Goal: Task Accomplishment & Management: Use online tool/utility

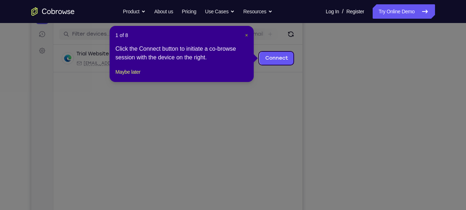
click at [246, 36] on span "×" at bounding box center [246, 35] width 3 height 6
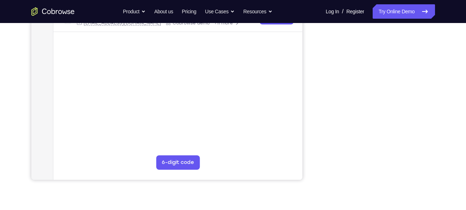
scroll to position [152, 0]
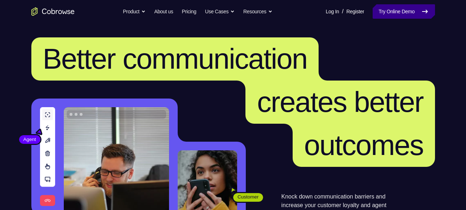
click at [385, 17] on link "Try Online Demo" at bounding box center [403, 11] width 62 height 14
click at [386, 14] on link "Try Online Demo" at bounding box center [403, 11] width 62 height 14
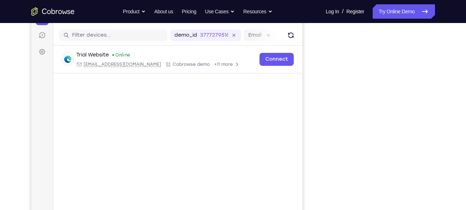
scroll to position [84, 0]
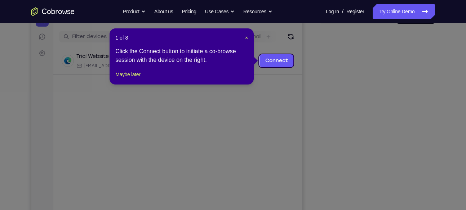
click at [244, 38] on header "1 of 8 ×" at bounding box center [181, 37] width 133 height 7
drag, startPoint x: 246, startPoint y: 37, endPoint x: 241, endPoint y: 39, distance: 5.2
click at [246, 37] on span "×" at bounding box center [246, 38] width 3 height 6
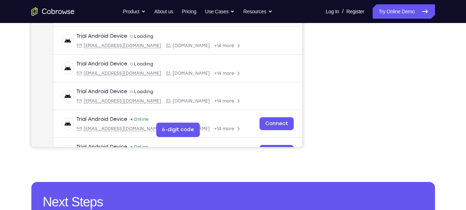
scroll to position [187, 0]
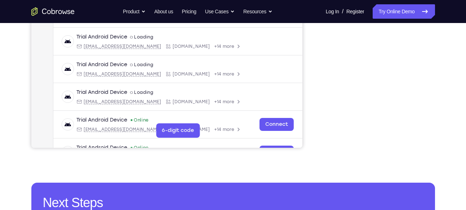
click at [430, 95] on div at bounding box center [376, 37] width 115 height 221
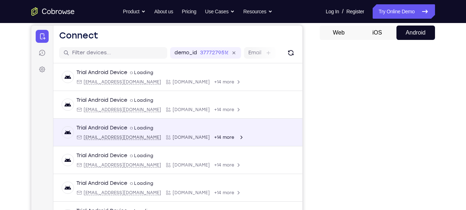
scroll to position [67, 0]
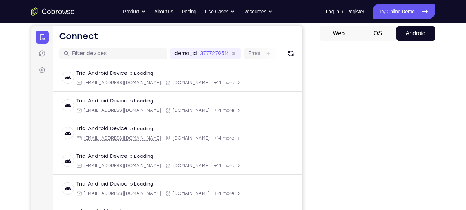
drag, startPoint x: 344, startPoint y: 33, endPoint x: 364, endPoint y: 28, distance: 21.0
click at [344, 33] on button "Web" at bounding box center [338, 33] width 39 height 14
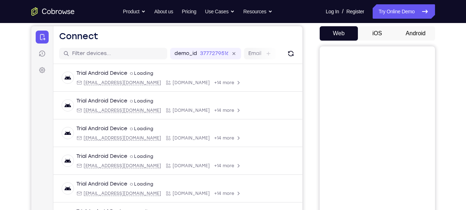
click at [414, 31] on button "Android" at bounding box center [415, 33] width 39 height 14
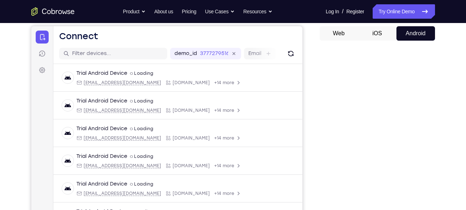
click at [348, 44] on div "Web iOS Android" at bounding box center [376, 147] width 115 height 242
click at [345, 38] on button "Web" at bounding box center [338, 33] width 39 height 14
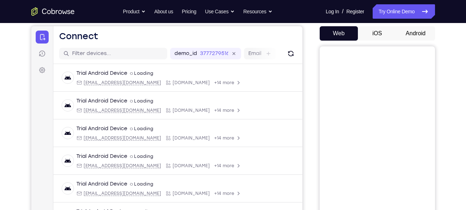
click at [372, 37] on button "iOS" at bounding box center [377, 33] width 39 height 14
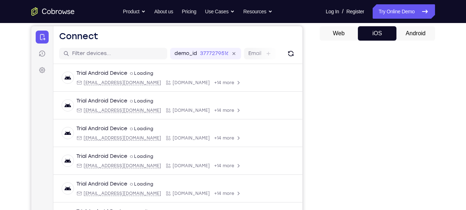
click at [351, 27] on button "Web" at bounding box center [338, 33] width 39 height 14
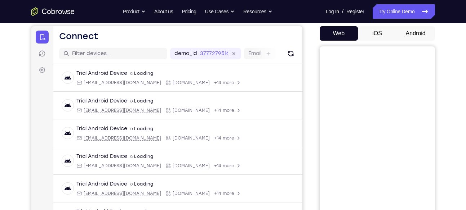
click at [413, 30] on button "Android" at bounding box center [415, 33] width 39 height 14
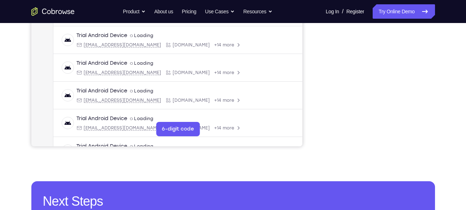
scroll to position [188, 0]
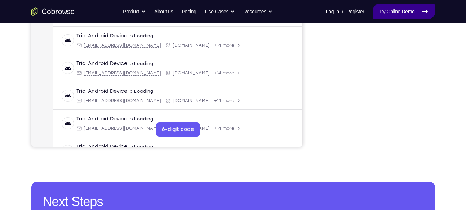
click at [380, 13] on link "Try Online Demo" at bounding box center [403, 11] width 62 height 14
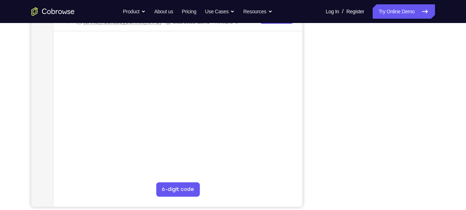
scroll to position [138, 0]
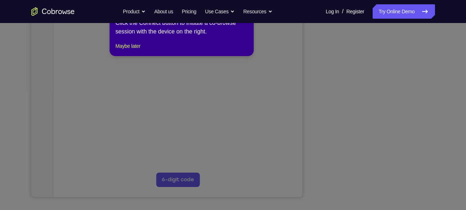
click at [373, 188] on icon at bounding box center [235, 105] width 471 height 210
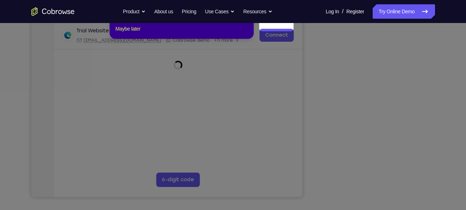
scroll to position [78, 0]
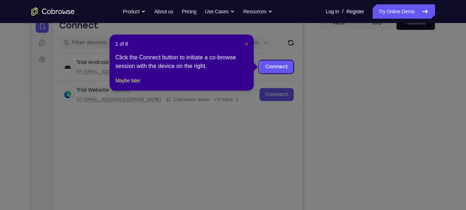
click at [247, 44] on span "×" at bounding box center [246, 44] width 3 height 6
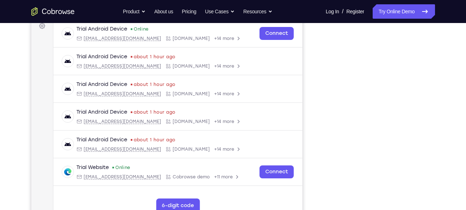
scroll to position [110, 0]
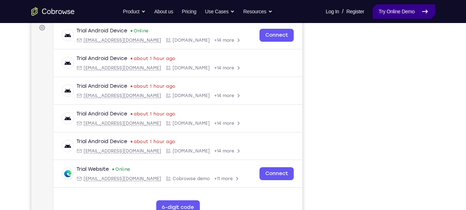
click at [385, 17] on link "Try Online Demo" at bounding box center [403, 11] width 62 height 14
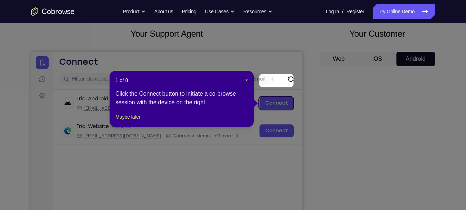
scroll to position [39, 0]
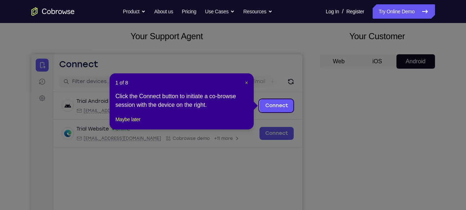
click at [245, 80] on span "×" at bounding box center [246, 83] width 3 height 6
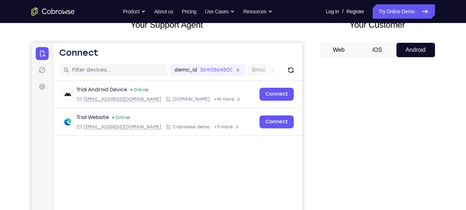
scroll to position [49, 0]
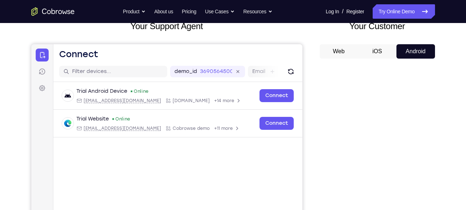
click at [411, 46] on button "Android" at bounding box center [415, 51] width 39 height 14
click at [387, 48] on button "iOS" at bounding box center [377, 51] width 39 height 14
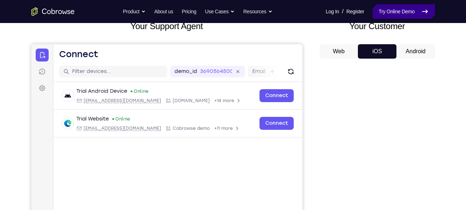
click at [404, 12] on link "Try Online Demo" at bounding box center [403, 11] width 62 height 14
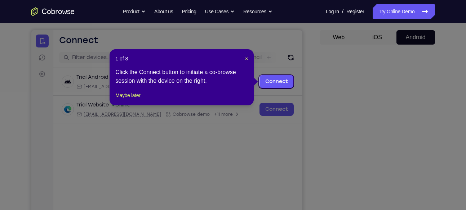
scroll to position [64, 0]
click at [245, 58] on span "×" at bounding box center [246, 58] width 3 height 6
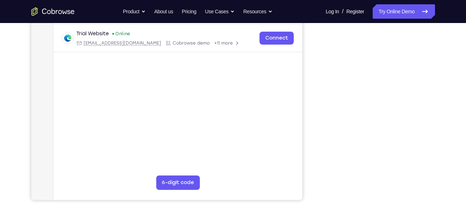
scroll to position [143, 0]
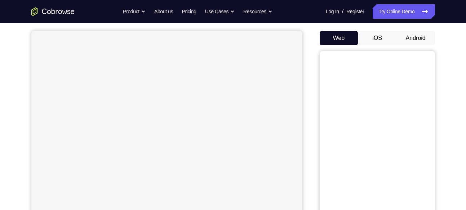
scroll to position [62, 0]
click at [409, 39] on button "Android" at bounding box center [415, 38] width 39 height 14
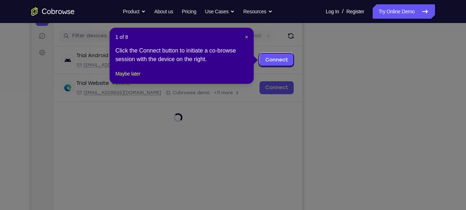
scroll to position [85, 0]
click at [246, 38] on span "×" at bounding box center [246, 38] width 3 height 6
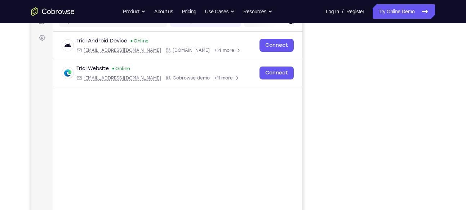
scroll to position [91, 0]
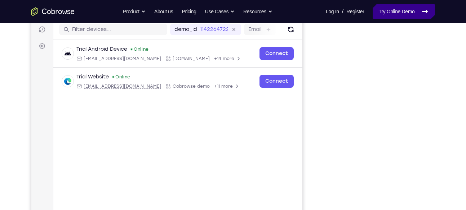
click at [395, 10] on link "Try Online Demo" at bounding box center [403, 11] width 62 height 14
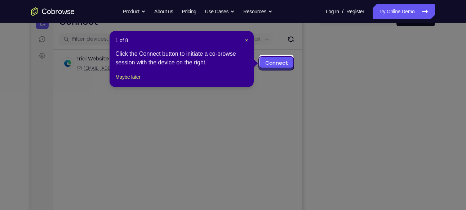
scroll to position [81, 0]
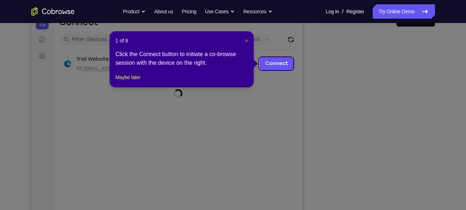
click at [245, 39] on span "×" at bounding box center [246, 41] width 3 height 6
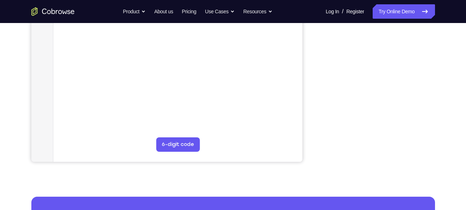
scroll to position [173, 0]
